Goal: Navigation & Orientation: Find specific page/section

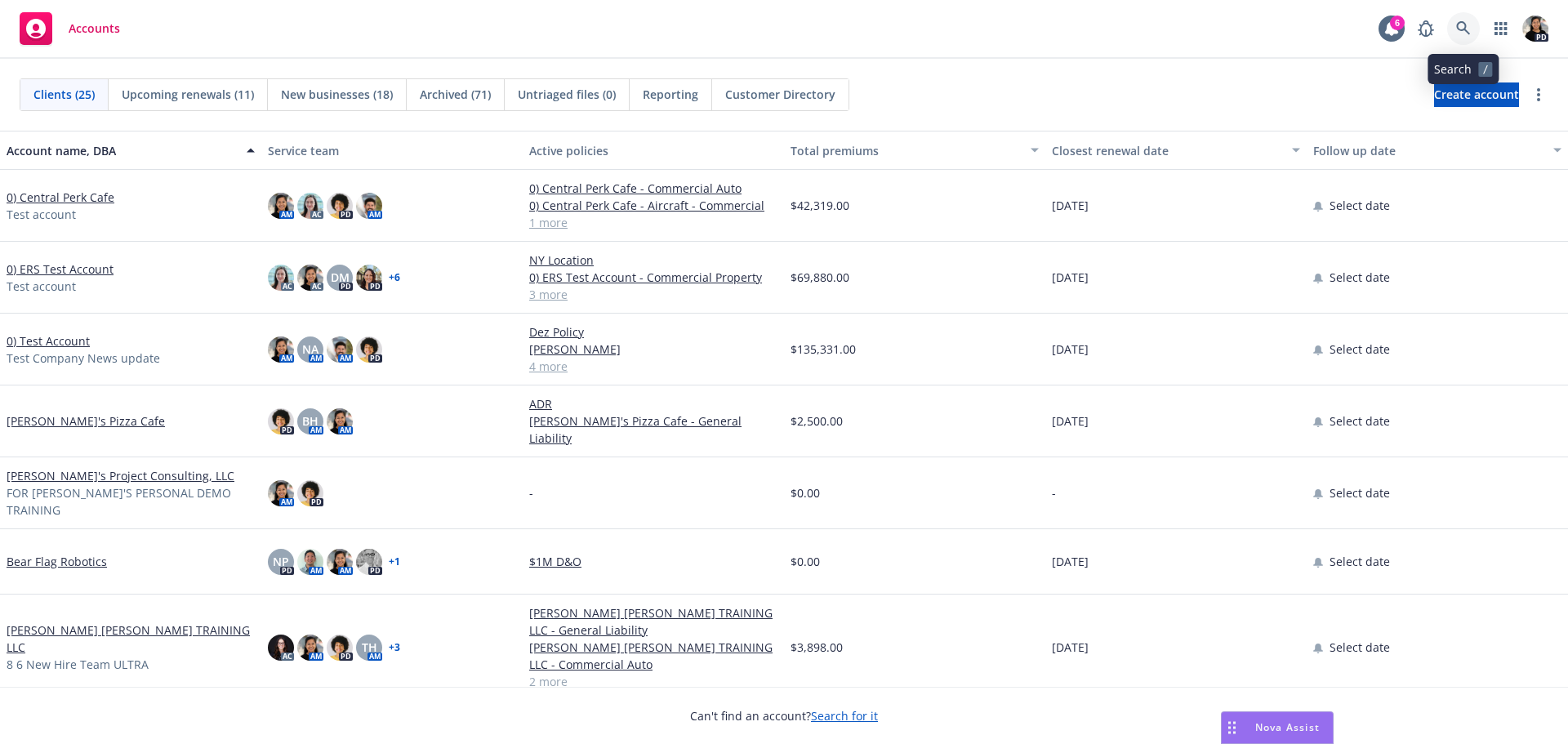
click at [1465, 31] on icon at bounding box center [1463, 28] width 15 height 15
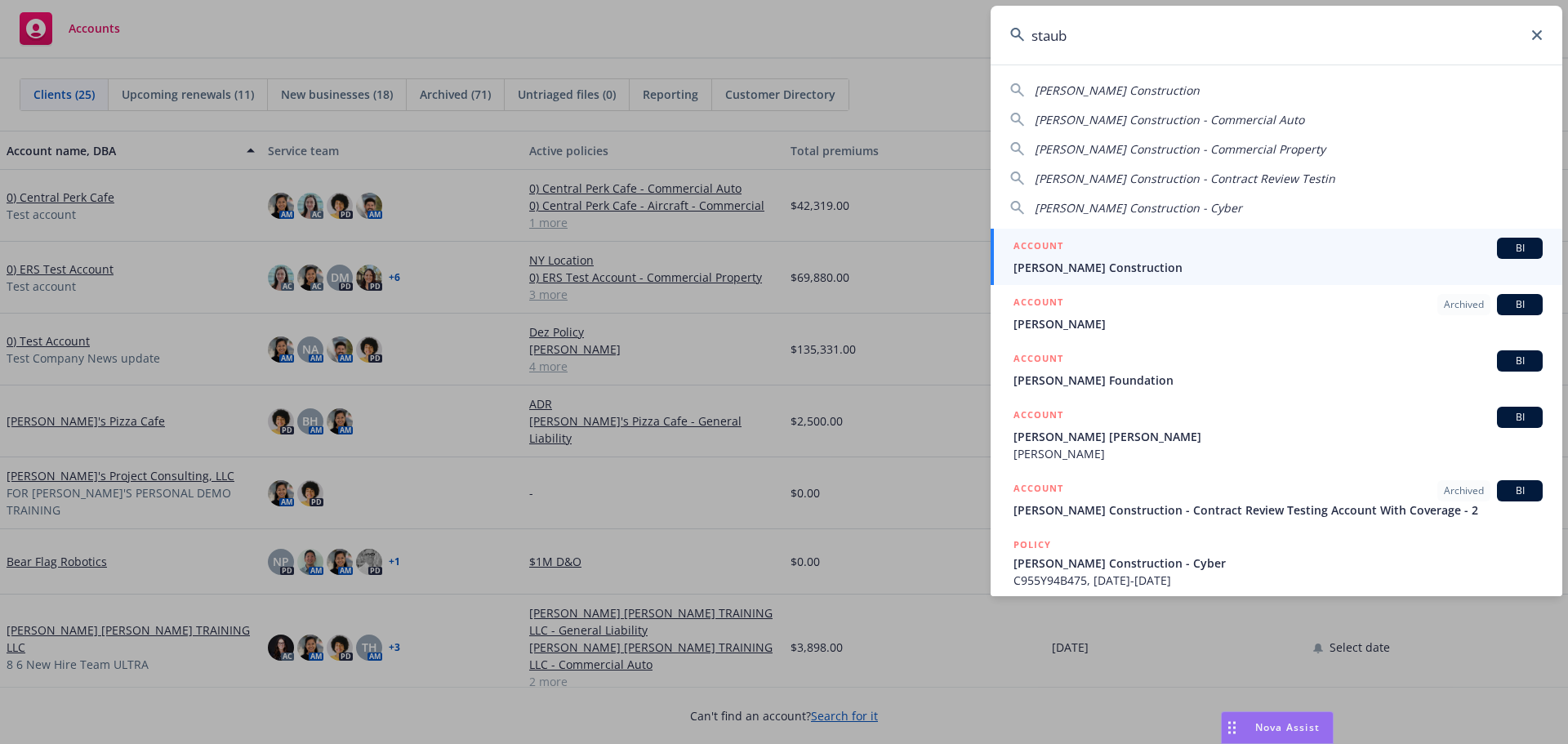
type input "staub"
click at [1260, 271] on span "[PERSON_NAME] Construction" at bounding box center [1277, 267] width 529 height 17
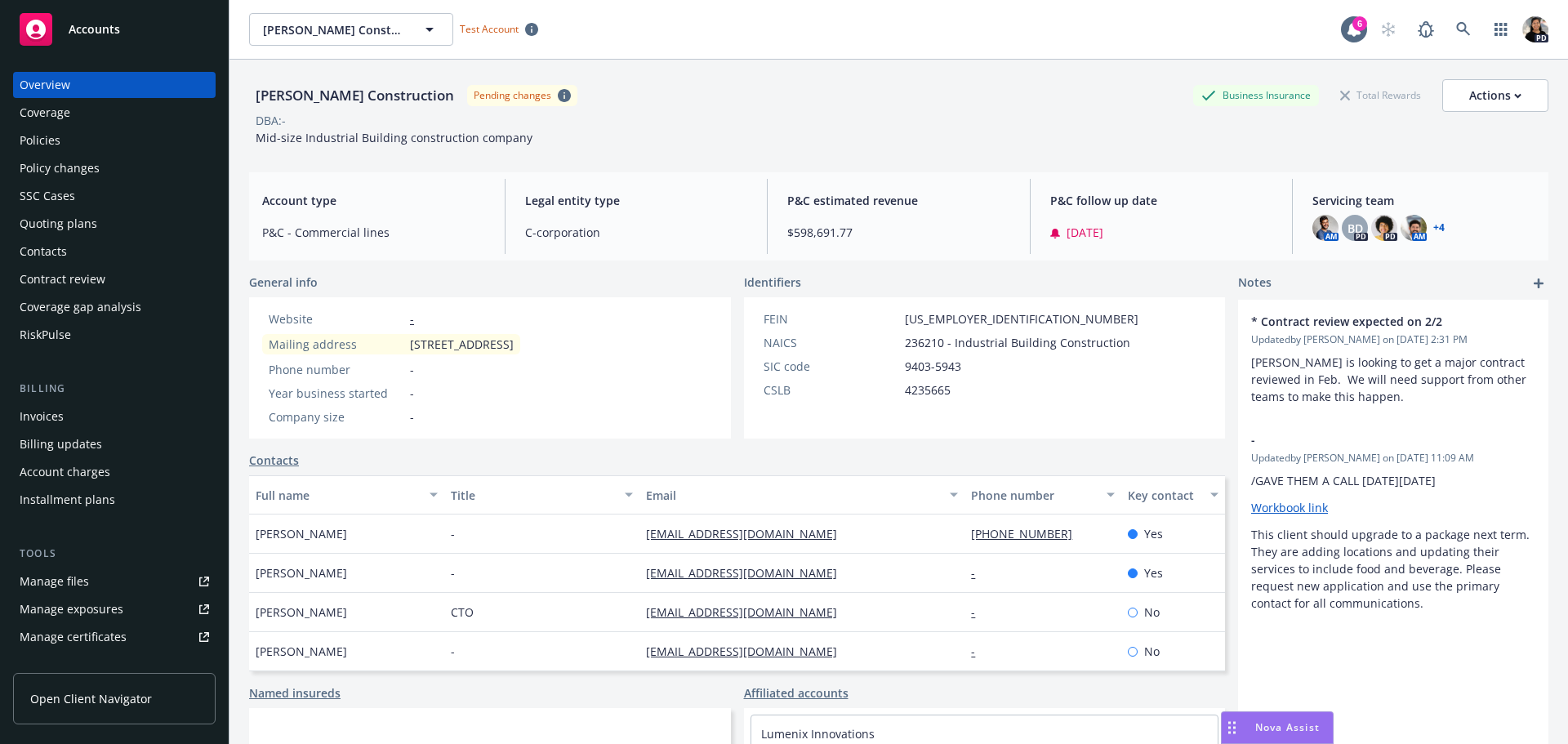
click at [146, 691] on span "Open Client Navigator" at bounding box center [90, 698] width 121 height 17
